Goal: Task Accomplishment & Management: Complete application form

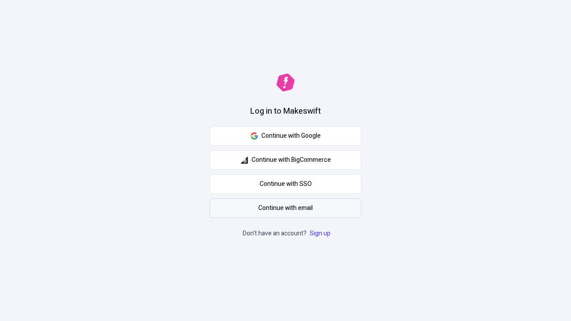
click at [285, 208] on span "Continue with email" at bounding box center [285, 208] width 54 height 10
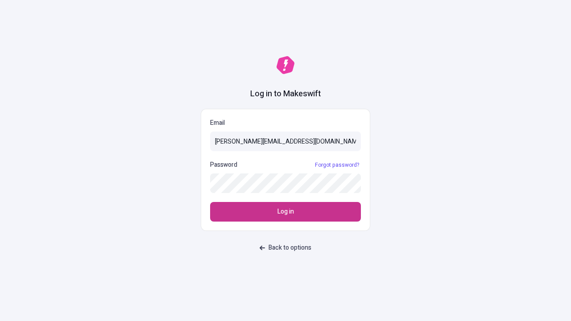
click at [285, 212] on span "Log in" at bounding box center [285, 212] width 16 height 10
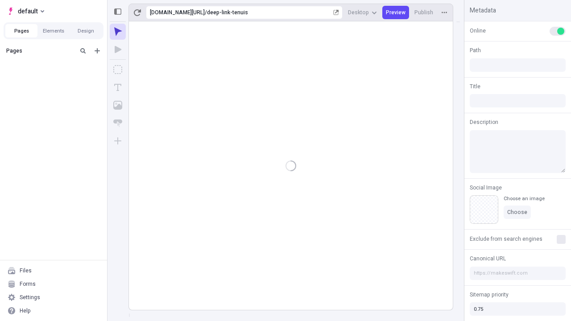
type input "/deep-link-tenuis"
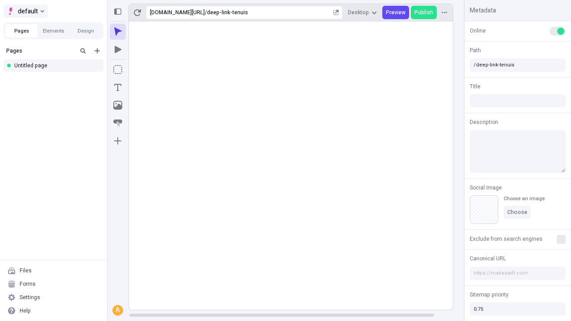
click at [25, 11] on span "default" at bounding box center [28, 11] width 20 height 11
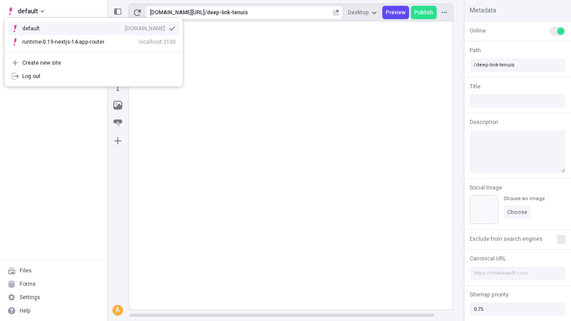
click at [125, 27] on div "[DOMAIN_NAME]" at bounding box center [145, 28] width 40 height 7
click at [97, 51] on icon "Add new" at bounding box center [97, 50] width 5 height 5
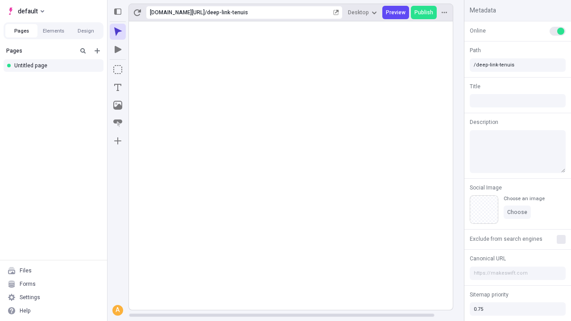
click at [56, 80] on div "Blank page" at bounding box center [56, 81] width 86 height 13
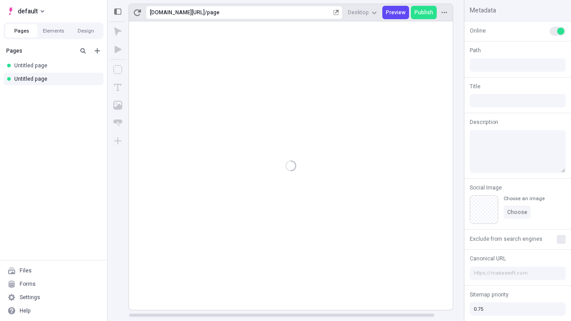
type input "/page"
